Goal: Check status: Check status

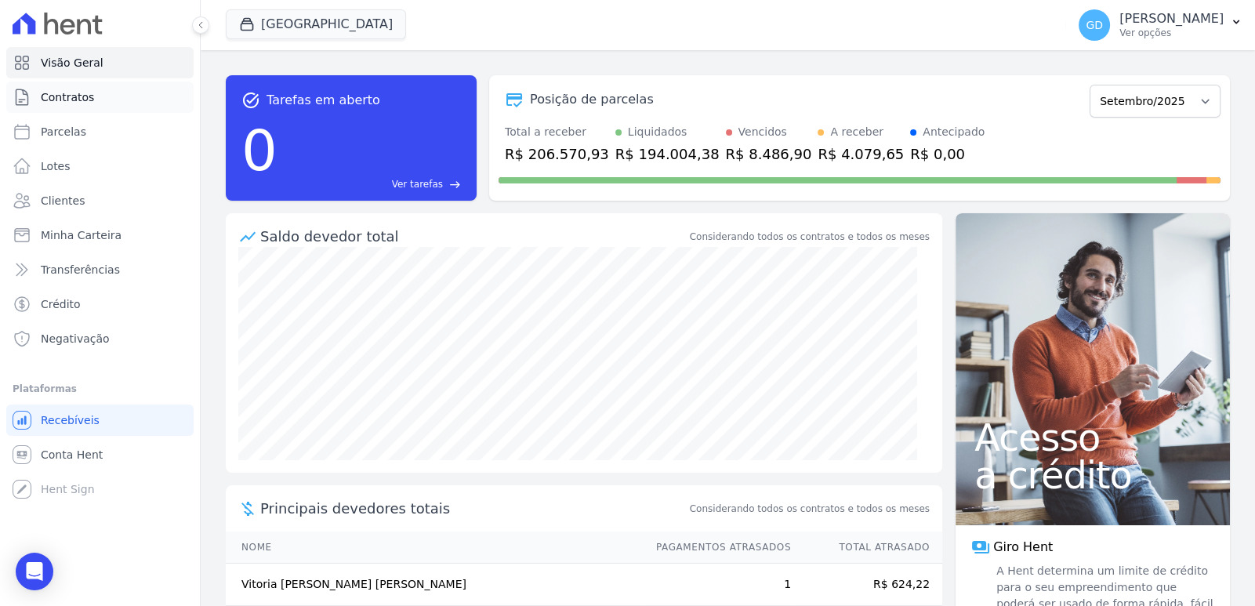
click at [67, 92] on span "Contratos" at bounding box center [67, 97] width 53 height 16
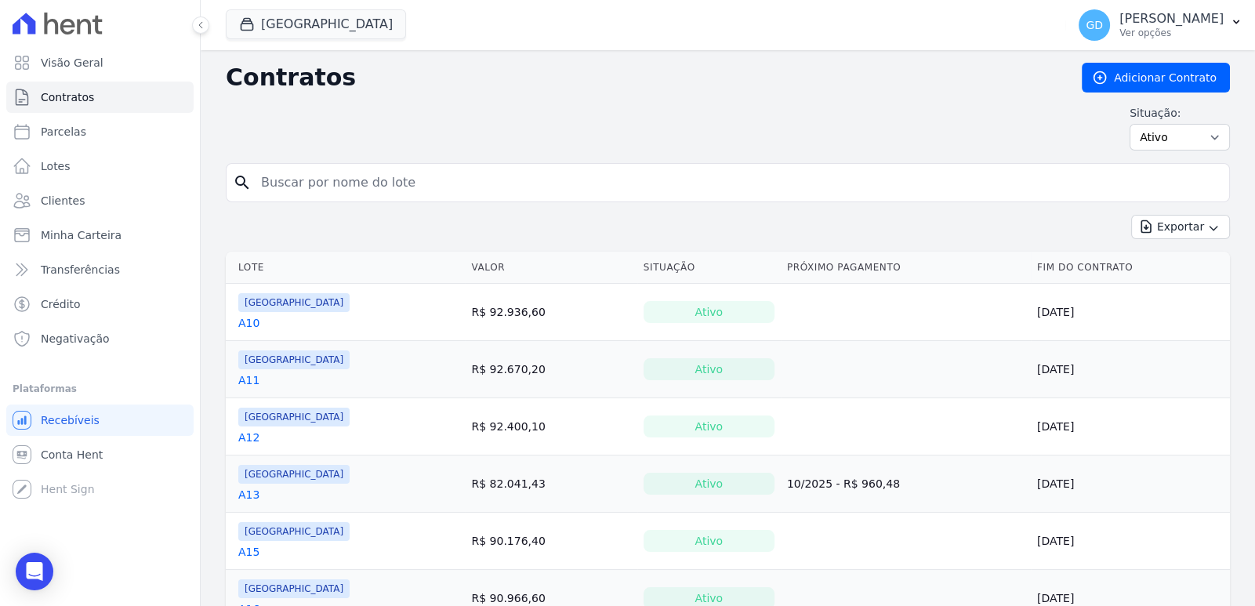
click at [469, 191] on input "search" at bounding box center [737, 182] width 971 height 31
type input "b5"
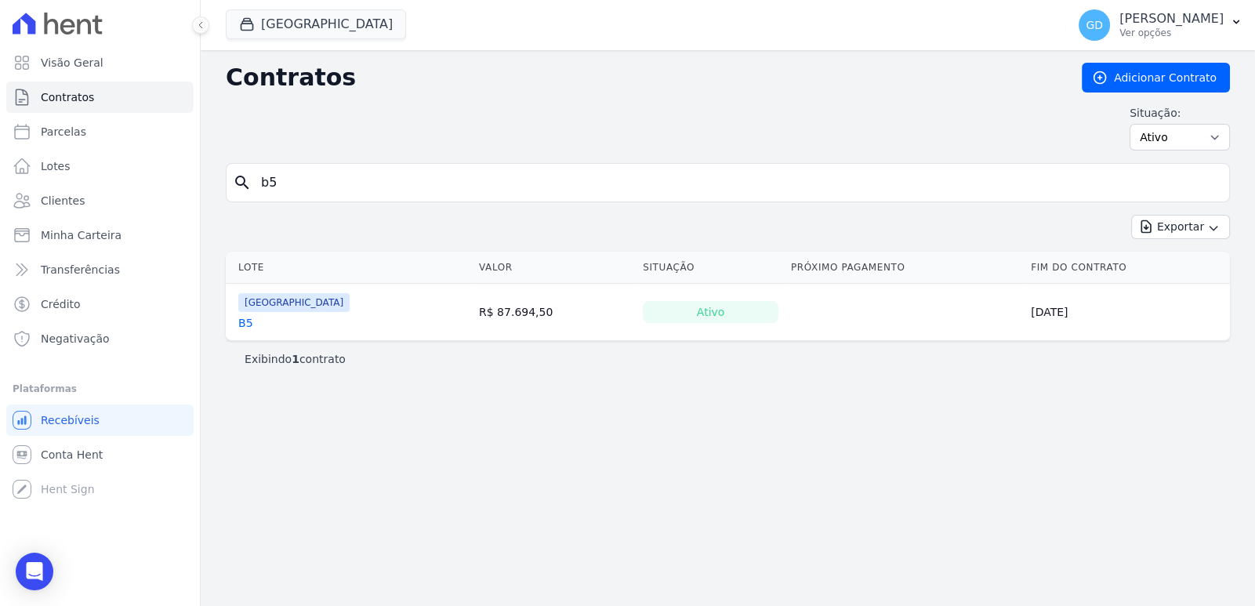
click at [240, 315] on link "B5" at bounding box center [245, 323] width 15 height 16
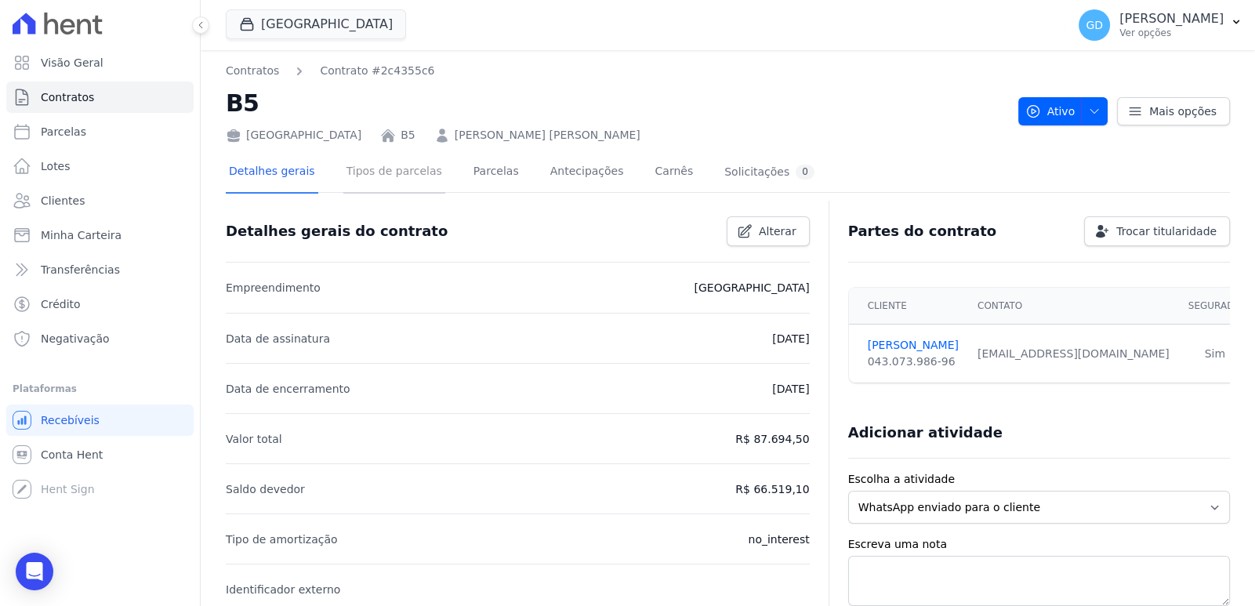
click at [417, 185] on link "Tipos de parcelas" at bounding box center [394, 173] width 102 height 42
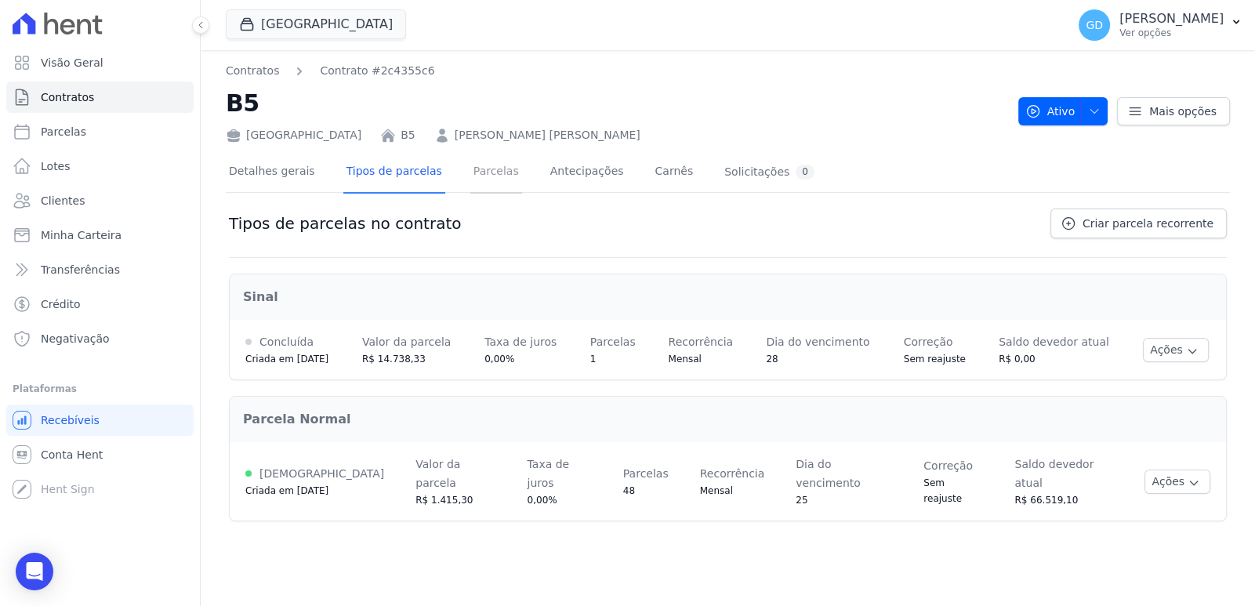
click at [483, 182] on link "Parcelas" at bounding box center [496, 173] width 52 height 42
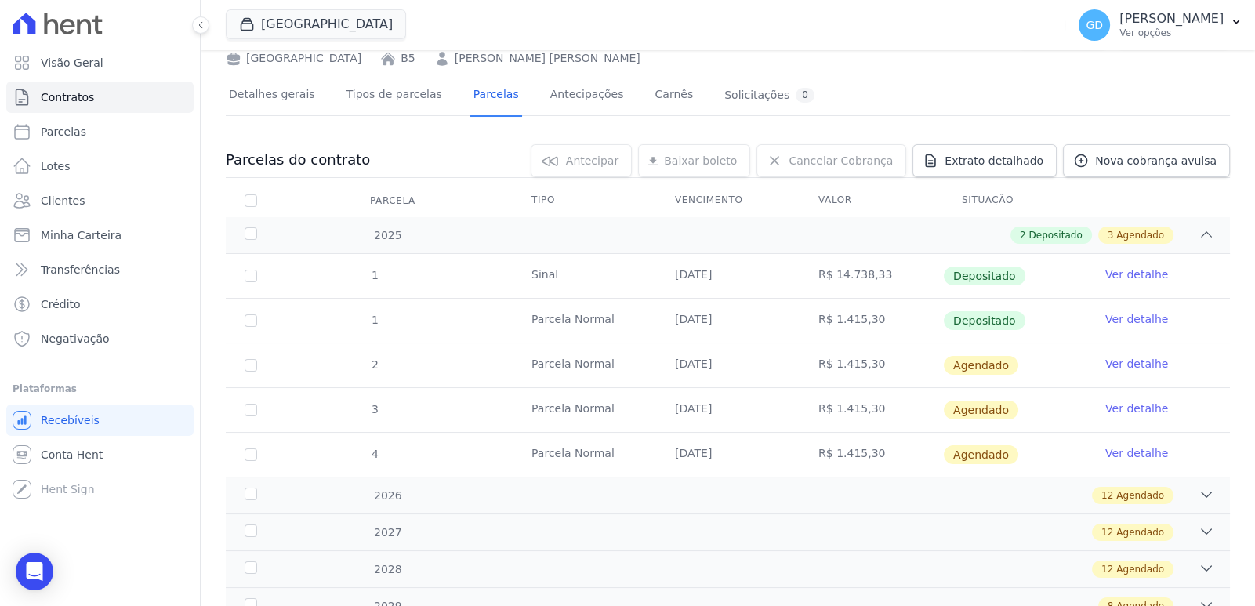
scroll to position [78, 0]
drag, startPoint x: 878, startPoint y: 323, endPoint x: 755, endPoint y: 329, distance: 123.2
click at [755, 329] on tr "1 [GEOGRAPHIC_DATA] [DATE] R$ 1.415,30 Depositado Ver detalhe" at bounding box center [728, 319] width 1004 height 45
click at [766, 330] on td "[DATE]" at bounding box center [727, 320] width 143 height 44
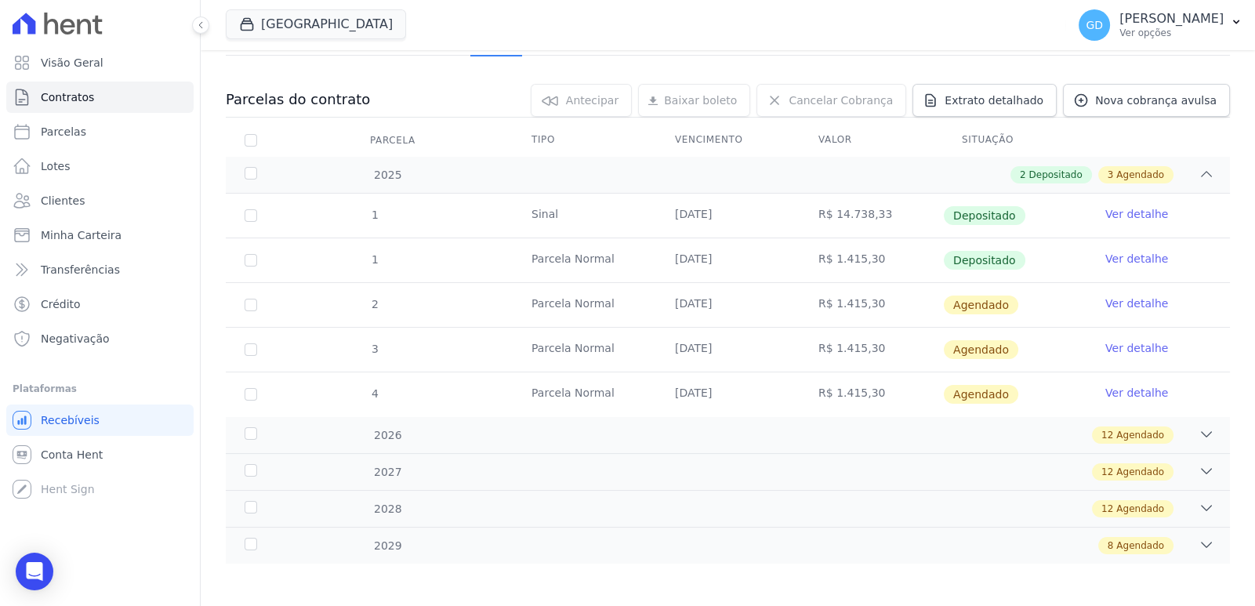
scroll to position [139, 0]
click at [738, 167] on div "2 Depositado 3 Agendado" at bounding box center [776, 173] width 875 height 17
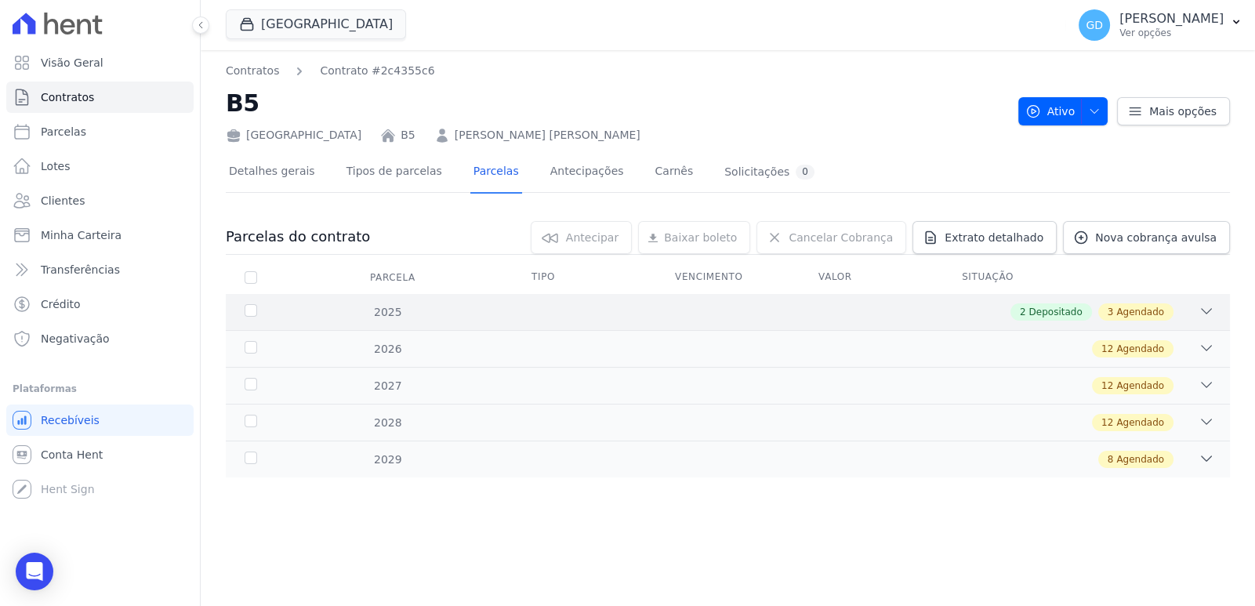
scroll to position [0, 0]
